Goal: Go to known website: Go to known website

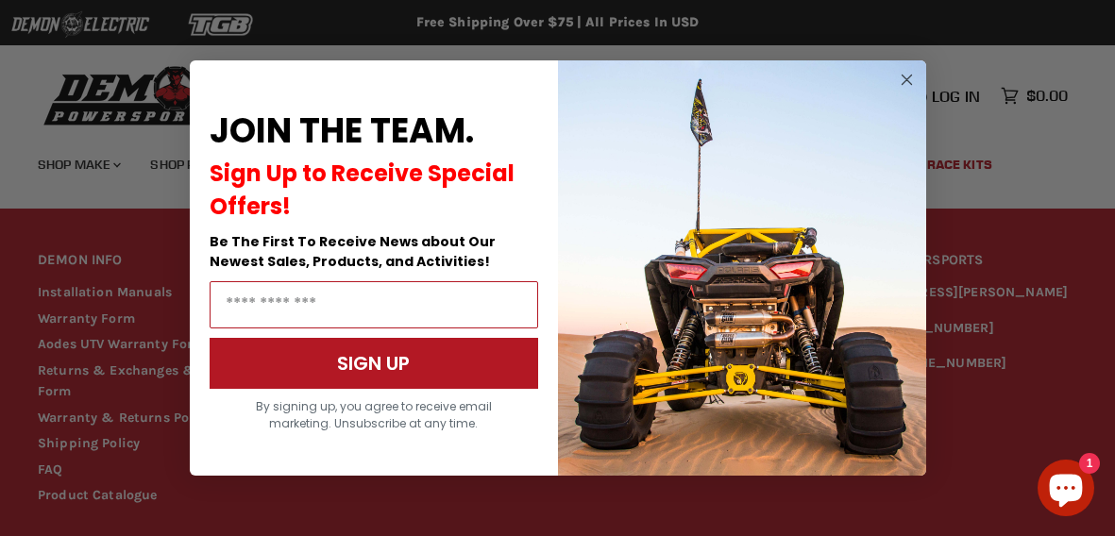
scroll to position [653, 0]
